Goal: Obtain resource: Obtain resource

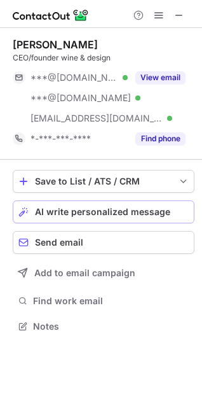
scroll to position [317, 202]
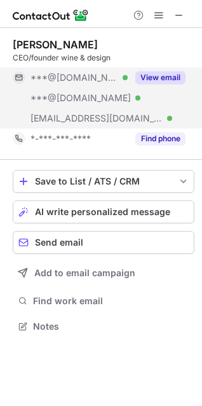
click at [153, 72] on button "View email" at bounding box center [160, 77] width 50 height 13
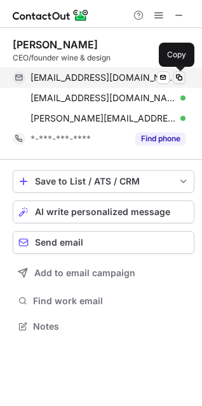
click at [180, 71] on button at bounding box center [179, 77] width 13 height 13
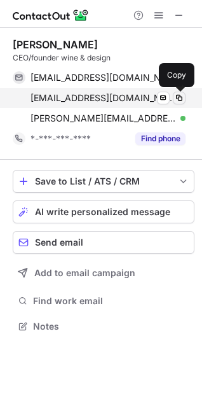
click at [174, 95] on span at bounding box center [179, 98] width 10 height 10
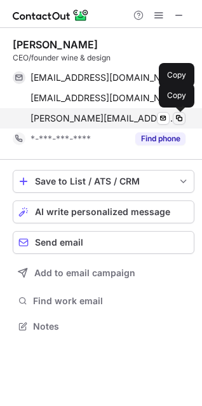
click at [181, 119] on span at bounding box center [179, 118] width 10 height 10
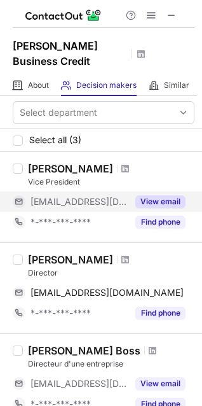
click at [165, 195] on button "View email" at bounding box center [160, 201] width 50 height 13
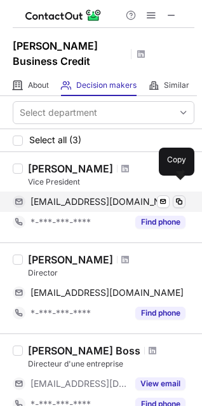
click at [181, 196] on span at bounding box center [179, 201] width 10 height 10
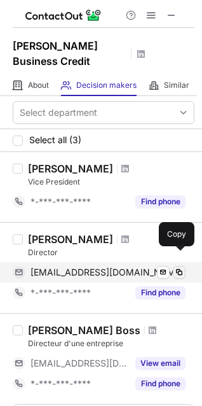
click at [178, 267] on span at bounding box center [179, 272] width 10 height 10
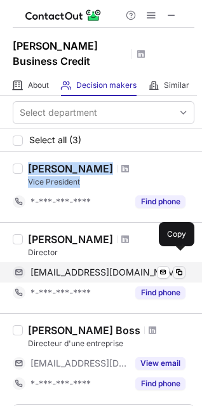
click at [176, 266] on button at bounding box center [179, 272] width 13 height 13
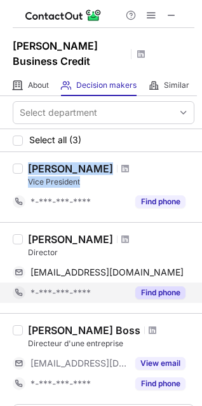
click at [163, 286] on button "Find phone" at bounding box center [160, 292] width 50 height 13
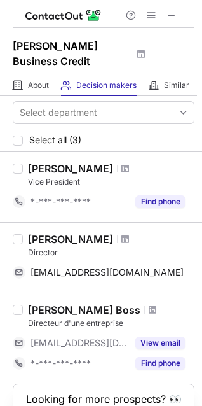
click at [85, 233] on div "Dave Kortes" at bounding box center [70, 239] width 85 height 13
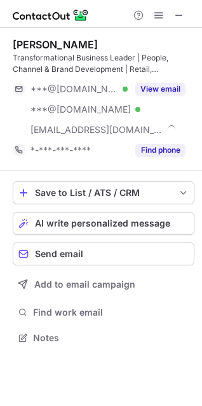
scroll to position [329, 202]
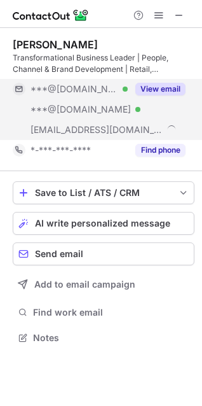
click at [166, 87] on button "View email" at bounding box center [160, 89] width 50 height 13
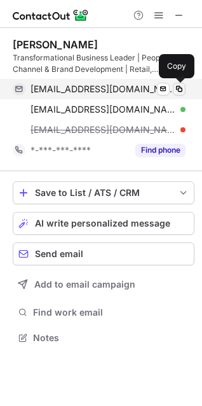
click at [179, 88] on span at bounding box center [179, 89] width 10 height 10
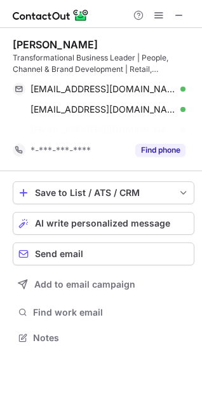
scroll to position [308, 202]
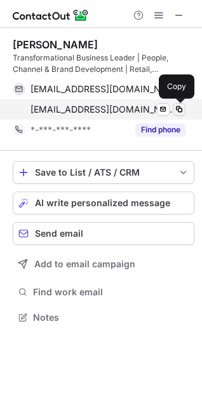
click at [184, 104] on span at bounding box center [179, 109] width 10 height 10
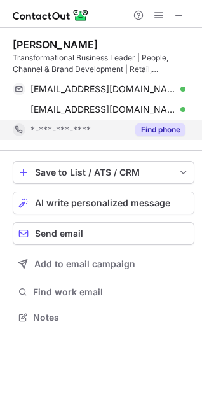
click at [167, 131] on button "Find phone" at bounding box center [160, 129] width 50 height 13
click at [167, 131] on div "*-***-***-****" at bounding box center [108, 129] width 155 height 11
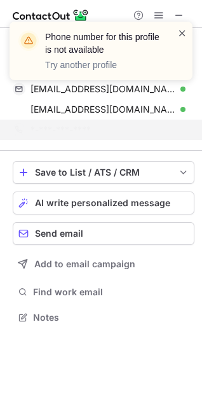
click at [184, 36] on span at bounding box center [182, 33] width 10 height 13
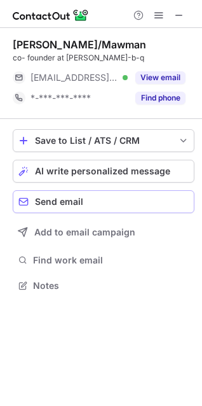
scroll to position [277, 202]
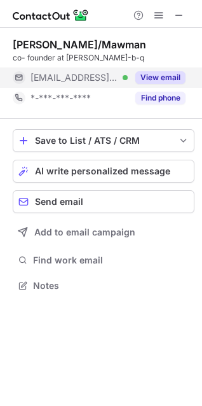
click at [155, 72] on button "View email" at bounding box center [160, 77] width 50 height 13
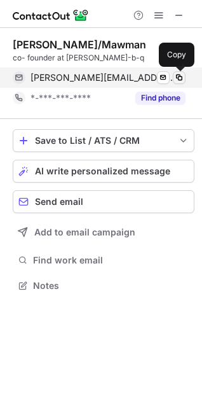
click at [181, 74] on span at bounding box center [179, 77] width 10 height 10
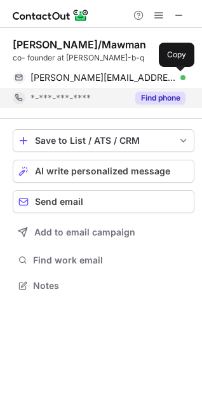
click at [160, 95] on button "Find phone" at bounding box center [160, 98] width 50 height 13
click at [128, 95] on div "*-***-***-****" at bounding box center [79, 97] width 97 height 11
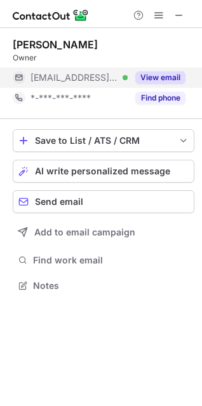
click at [163, 75] on button "View email" at bounding box center [160, 77] width 50 height 13
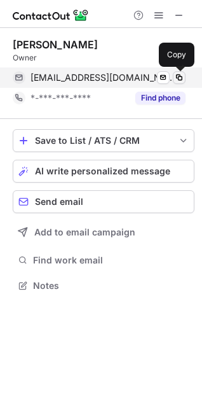
click at [179, 76] on span at bounding box center [179, 77] width 10 height 10
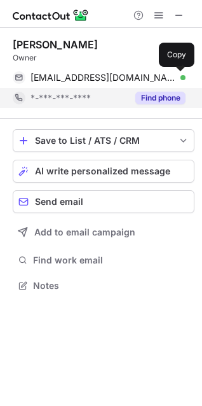
click at [170, 92] on button "Find phone" at bounding box center [160, 98] width 50 height 13
click at [128, 91] on div "*-***-***-****" at bounding box center [70, 98] width 115 height 20
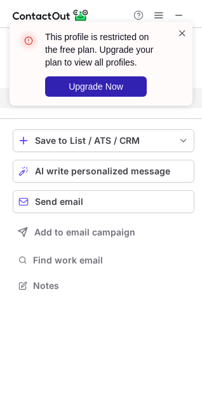
click at [180, 30] on span at bounding box center [182, 33] width 10 height 13
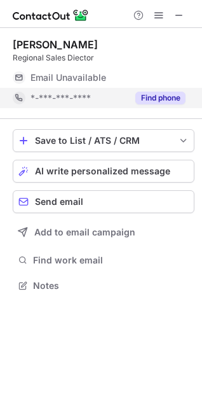
scroll to position [297, 202]
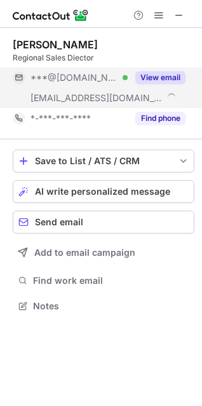
click at [163, 76] on button "View email" at bounding box center [160, 77] width 50 height 13
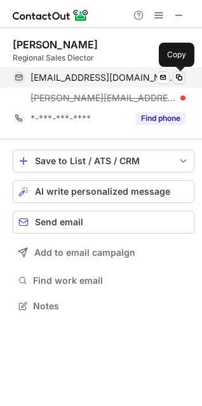
click at [180, 76] on span at bounding box center [179, 77] width 10 height 10
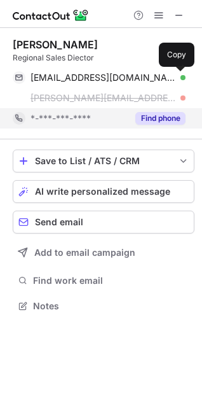
click at [173, 118] on button "Find phone" at bounding box center [160, 118] width 50 height 13
click at [128, 118] on div "*-***-***-****" at bounding box center [79, 118] width 97 height 11
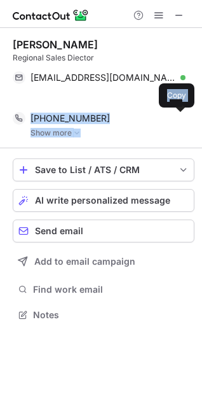
scroll to position [285, 202]
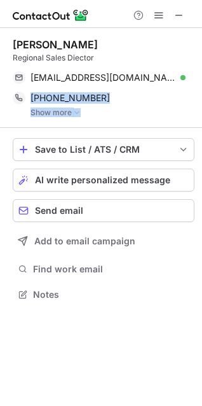
click at [76, 117] on div "Chris Archambault Regional Sales Diector chris_archie2001@yahoo.com Verified Se…" at bounding box center [104, 78] width 182 height 100
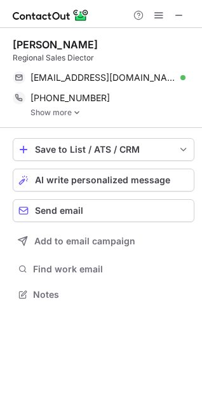
click at [79, 108] on img at bounding box center [77, 112] width 8 height 9
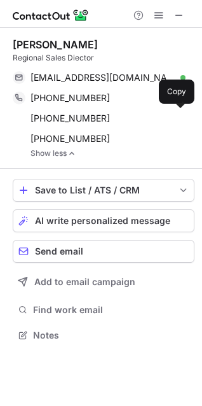
scroll to position [326, 202]
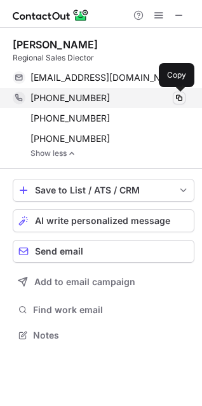
click at [177, 97] on span at bounding box center [179, 98] width 10 height 10
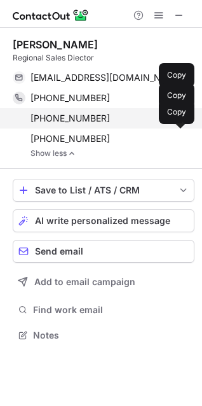
click at [181, 113] on span at bounding box center [179, 118] width 10 height 10
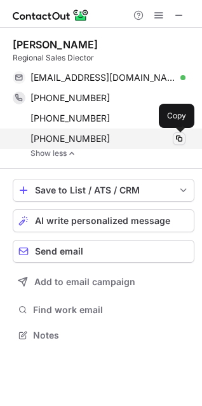
click at [182, 139] on span at bounding box center [179, 139] width 10 height 10
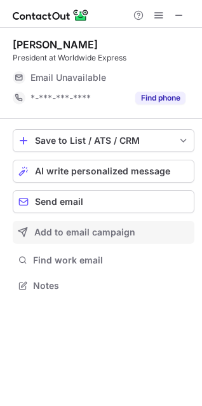
scroll to position [277, 202]
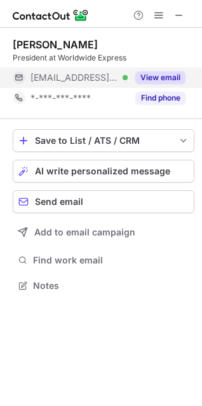
click at [161, 76] on button "View email" at bounding box center [160, 77] width 50 height 13
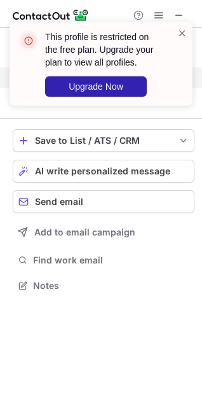
click at [174, 34] on div "This profile is restricted on the free plan. Upgrade your plan to view all prof…" at bounding box center [96, 64] width 163 height 74
click at [185, 29] on span at bounding box center [182, 33] width 10 height 13
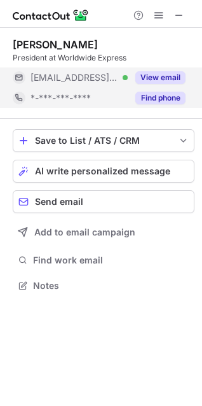
click at [168, 100] on button "Find phone" at bounding box center [160, 98] width 50 height 13
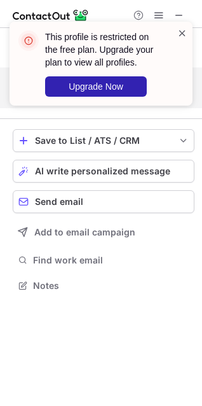
click at [179, 28] on span at bounding box center [182, 33] width 10 height 13
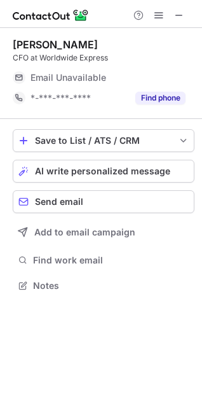
scroll to position [297, 202]
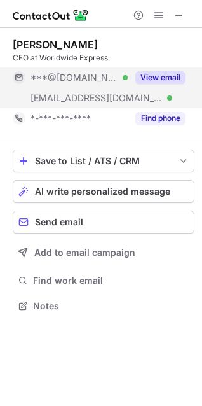
click at [157, 78] on button "View email" at bounding box center [160, 77] width 50 height 13
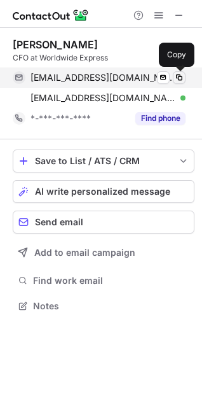
click at [179, 78] on span at bounding box center [179, 77] width 10 height 10
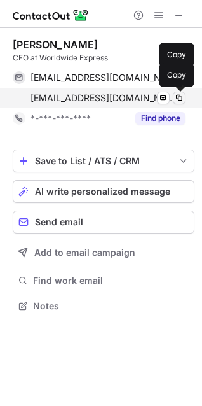
click at [175, 97] on span at bounding box center [179, 98] width 10 height 10
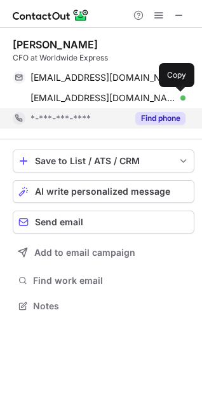
click at [168, 118] on button "Find phone" at bounding box center [160, 118] width 50 height 13
click at [128, 118] on div "*-***-***-****" at bounding box center [79, 118] width 97 height 11
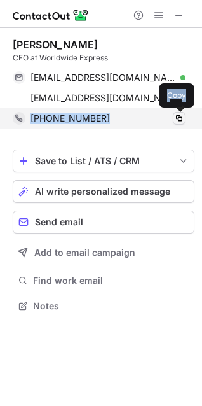
click at [180, 115] on span at bounding box center [179, 118] width 10 height 10
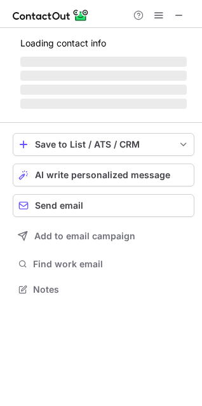
scroll to position [288, 202]
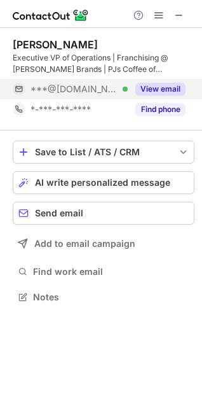
click at [163, 92] on button "View email" at bounding box center [160, 89] width 50 height 13
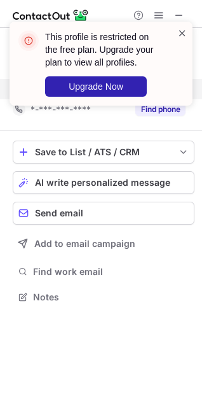
click at [186, 32] on span at bounding box center [182, 33] width 10 height 13
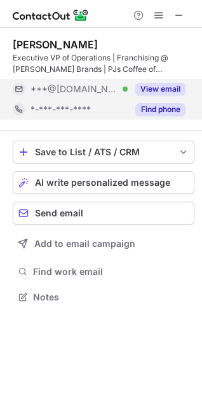
click at [166, 109] on button "Find phone" at bounding box center [160, 109] width 50 height 13
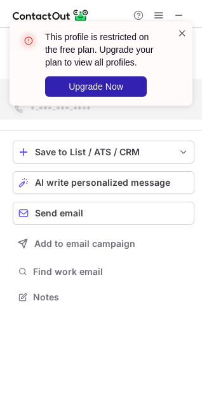
click at [182, 28] on span at bounding box center [182, 33] width 10 height 13
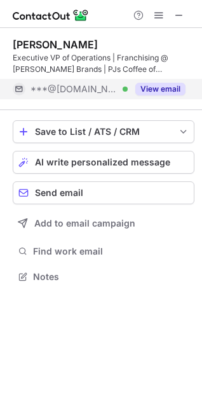
scroll to position [268, 202]
click at [177, 15] on span at bounding box center [179, 15] width 10 height 10
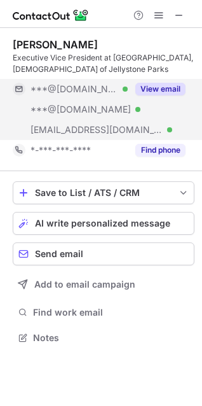
scroll to position [329, 202]
click at [168, 86] on button "View email" at bounding box center [160, 89] width 50 height 13
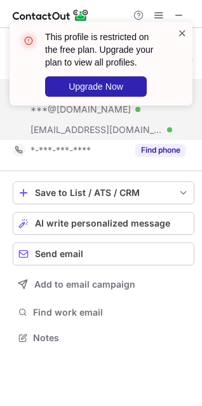
click at [182, 32] on span at bounding box center [182, 33] width 10 height 13
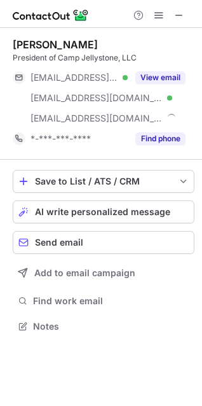
scroll to position [317, 202]
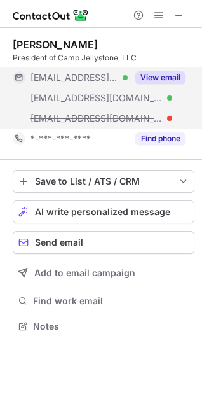
click at [168, 76] on button "View email" at bounding box center [160, 77] width 50 height 13
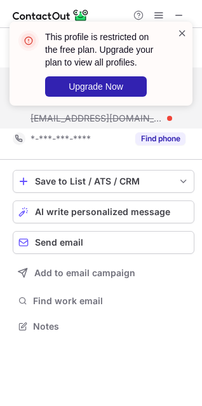
click at [183, 34] on span at bounding box center [182, 33] width 10 height 13
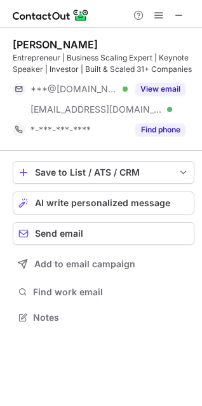
scroll to position [308, 202]
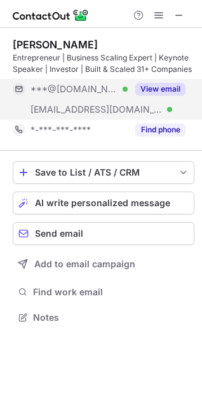
click at [167, 95] on button "View email" at bounding box center [160, 89] width 50 height 13
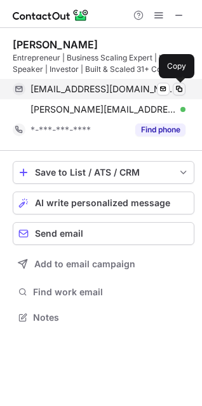
click at [179, 87] on span at bounding box center [179, 89] width 10 height 10
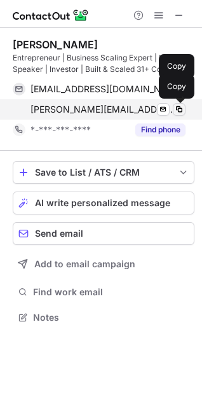
click at [175, 109] on span at bounding box center [179, 109] width 10 height 10
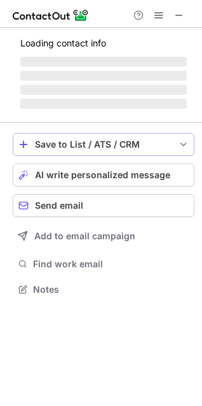
scroll to position [317, 202]
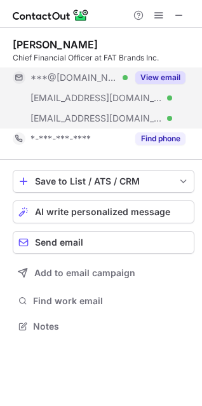
click at [170, 84] on div "View email" at bounding box center [157, 77] width 58 height 20
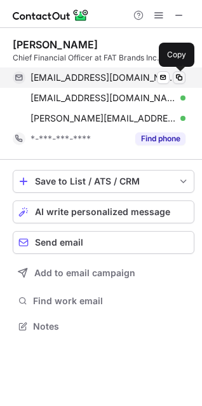
click at [181, 76] on span at bounding box center [179, 77] width 10 height 10
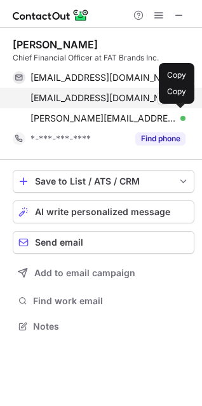
click at [179, 98] on span at bounding box center [179, 98] width 10 height 10
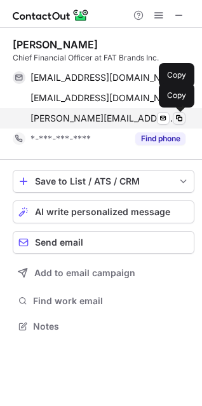
click at [177, 116] on span at bounding box center [179, 118] width 10 height 10
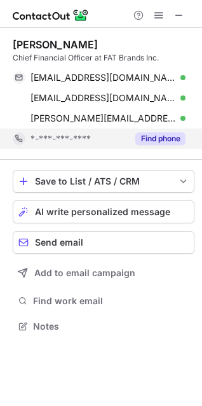
click at [172, 135] on button "Find phone" at bounding box center [160, 138] width 50 height 13
click at [172, 135] on div "*-***-***-****" at bounding box center [108, 138] width 155 height 11
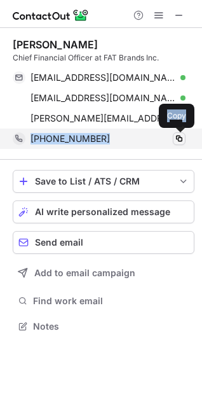
click at [180, 134] on span at bounding box center [179, 139] width 10 height 10
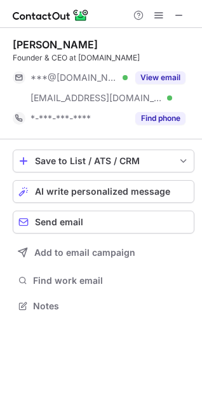
scroll to position [297, 202]
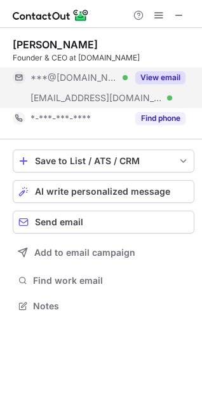
click at [161, 75] on button "View email" at bounding box center [160, 77] width 50 height 13
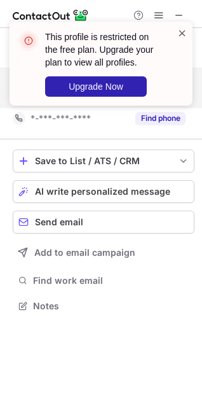
click at [182, 33] on span at bounding box center [182, 33] width 10 height 13
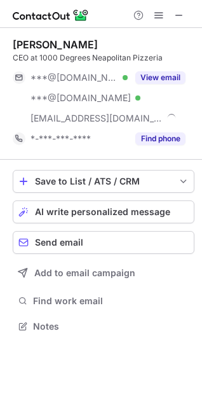
scroll to position [317, 202]
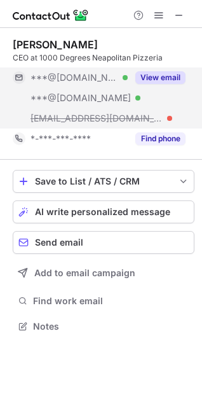
click at [171, 72] on button "View email" at bounding box center [160, 77] width 50 height 13
click at [128, 72] on div "***@gmail.com Verified" at bounding box center [79, 77] width 97 height 11
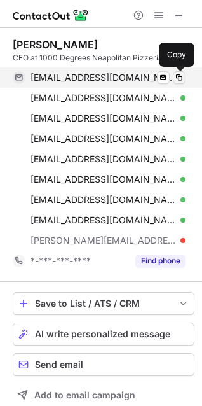
click at [179, 77] on span at bounding box center [179, 77] width 10 height 10
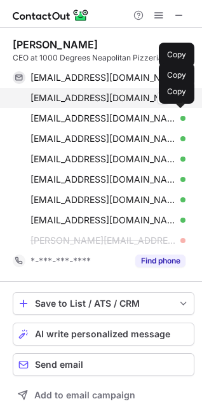
click at [181, 100] on span at bounding box center [179, 98] width 10 height 10
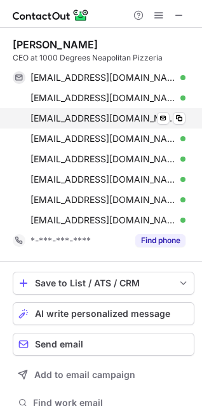
scroll to position [419, 193]
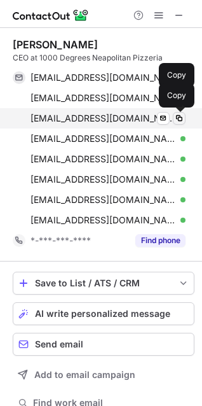
click at [182, 116] on span at bounding box center [179, 118] width 10 height 10
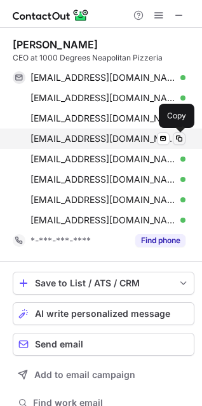
click at [180, 139] on span at bounding box center [179, 139] width 10 height 10
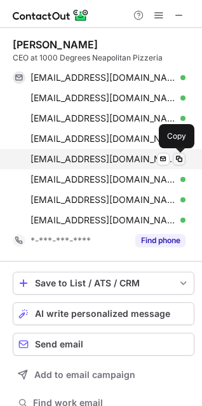
click at [178, 157] on span at bounding box center [179, 159] width 10 height 10
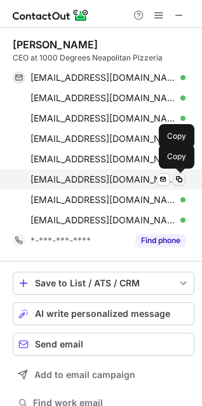
click at [184, 179] on button at bounding box center [179, 179] width 13 height 13
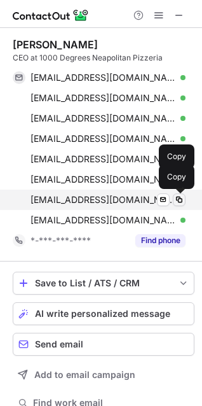
click at [180, 198] on span at bounding box center [179, 200] width 10 height 10
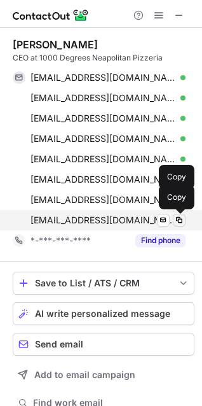
click at [179, 219] on span at bounding box center [179, 220] width 10 height 10
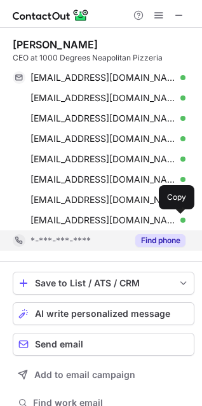
click at [169, 241] on button "Find phone" at bounding box center [160, 240] width 50 height 13
click at [128, 241] on div "*-***-***-****" at bounding box center [79, 240] width 97 height 11
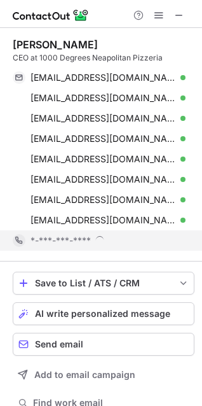
scroll to position [428, 193]
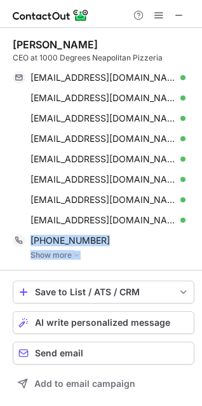
click at [79, 254] on img at bounding box center [77, 254] width 8 height 9
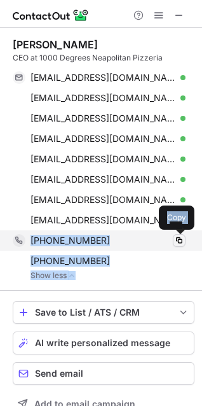
click at [179, 238] on span at bounding box center [179, 240] width 10 height 10
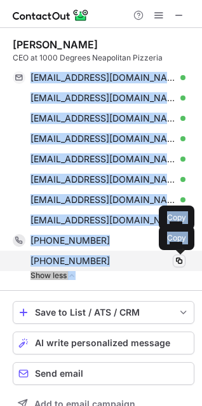
click at [180, 260] on span at bounding box center [179, 261] width 10 height 10
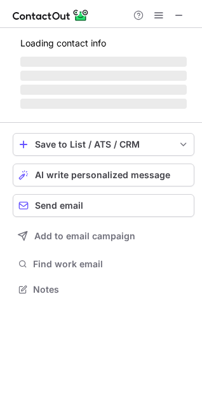
scroll to position [288, 202]
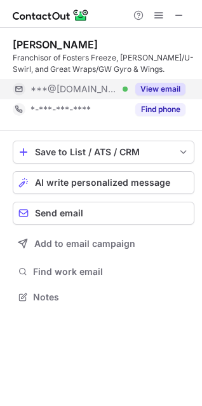
click at [163, 83] on button "View email" at bounding box center [160, 89] width 50 height 13
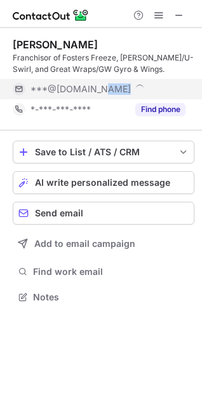
click at [163, 83] on div "***@gmail.com" at bounding box center [108, 88] width 155 height 11
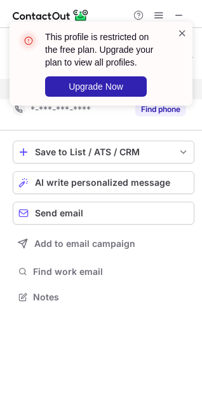
click at [183, 29] on span at bounding box center [182, 33] width 10 height 13
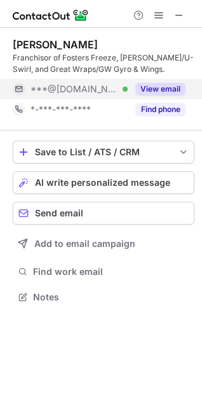
click at [166, 108] on div "This profile is restricted on the free plan. Upgrade your plan to view all prof…" at bounding box center [101, 203] width 202 height 406
click at [166, 108] on button "Find phone" at bounding box center [160, 109] width 50 height 13
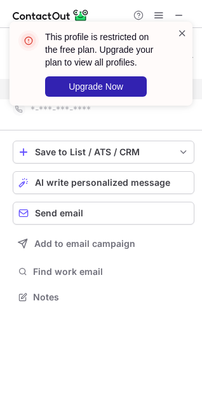
click at [182, 33] on span at bounding box center [182, 33] width 10 height 13
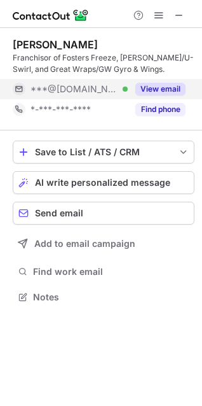
click at [151, 90] on button "View email" at bounding box center [160, 89] width 50 height 13
click at [128, 90] on div "***@gmail.com Verified" at bounding box center [79, 88] width 97 height 11
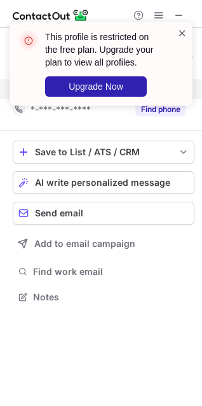
click at [179, 27] on span at bounding box center [182, 33] width 10 height 13
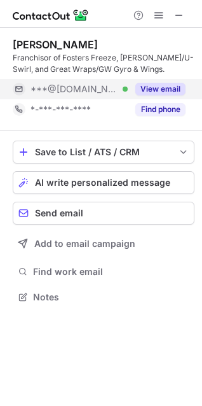
click at [165, 109] on div "This profile is restricted on the free plan. Upgrade your plan to view all prof…" at bounding box center [101, 203] width 202 height 406
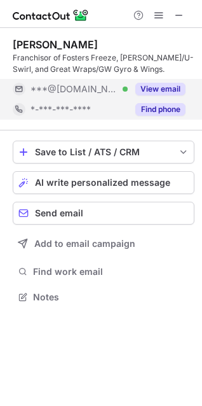
click at [165, 110] on button "Find phone" at bounding box center [160, 109] width 50 height 13
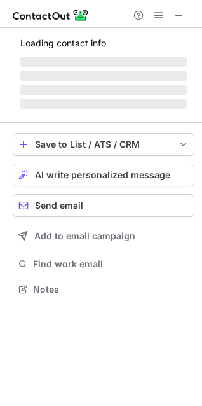
scroll to position [277, 202]
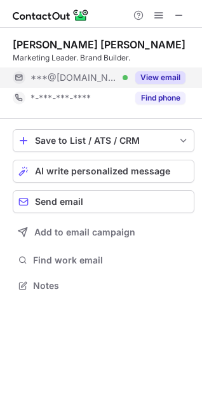
click at [164, 79] on button "View email" at bounding box center [160, 77] width 50 height 13
click at [128, 79] on div "***@gmail.com Verified" at bounding box center [79, 77] width 97 height 11
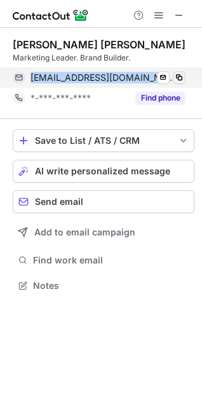
click at [181, 76] on span at bounding box center [179, 77] width 10 height 10
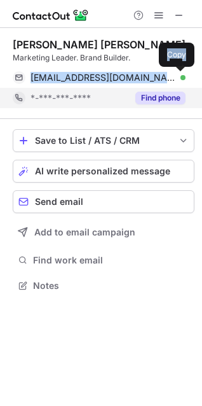
click at [172, 97] on button "Find phone" at bounding box center [160, 98] width 50 height 13
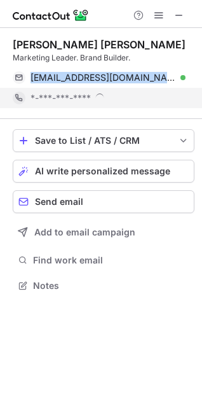
click at [172, 97] on div "*-***-***-****" at bounding box center [108, 97] width 155 height 11
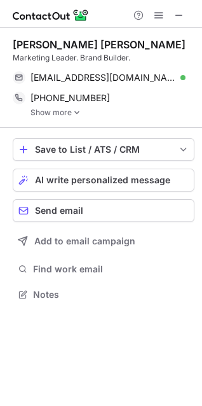
click at [80, 108] on link "Show more" at bounding box center [113, 112] width 164 height 9
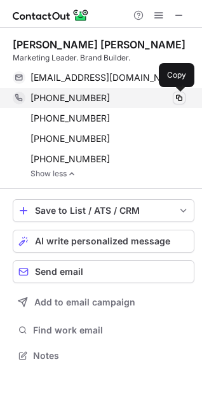
click at [181, 92] on button at bounding box center [179, 98] width 13 height 13
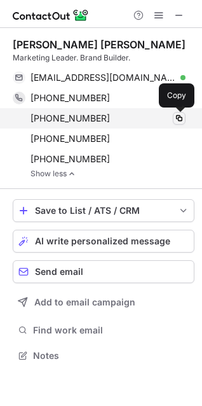
click at [182, 115] on span at bounding box center [179, 118] width 10 height 10
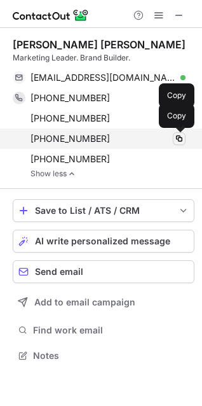
click at [178, 136] on span at bounding box center [179, 139] width 10 height 10
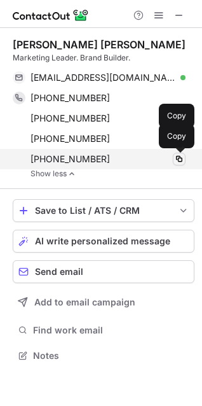
click at [182, 155] on span at bounding box center [179, 159] width 10 height 10
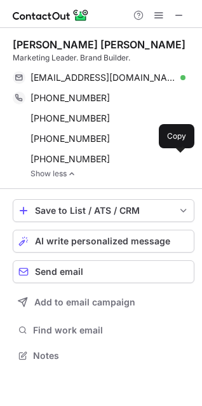
click at [71, 173] on img at bounding box center [72, 173] width 8 height 9
click at [71, 230] on button "AI write personalized message" at bounding box center [104, 241] width 182 height 23
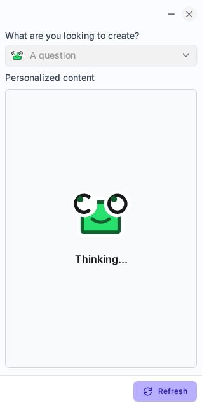
click at [188, 11] on span at bounding box center [189, 14] width 10 height 10
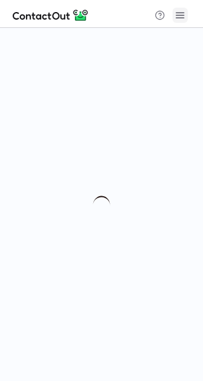
click at [178, 17] on span at bounding box center [180, 15] width 10 height 10
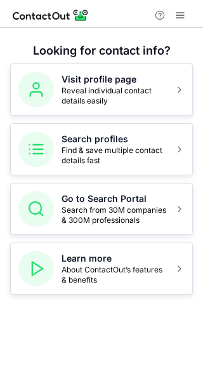
click at [202, 39] on div "Looking for contact info? Visit profile page Reveal individual contact details …" at bounding box center [101, 204] width 203 height 353
click at [180, 13] on span at bounding box center [180, 15] width 10 height 10
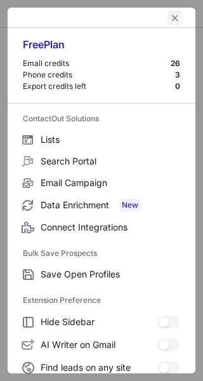
click at [170, 17] on span "left-button" at bounding box center [175, 18] width 10 height 10
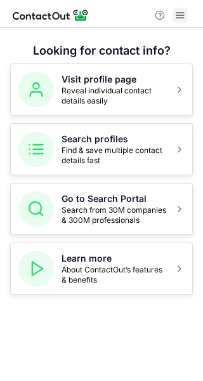
click at [182, 13] on span at bounding box center [180, 15] width 10 height 10
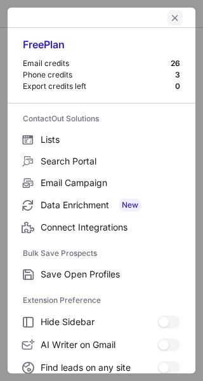
click at [170, 14] on span "left-button" at bounding box center [175, 18] width 10 height 10
